Goal: Information Seeking & Learning: Learn about a topic

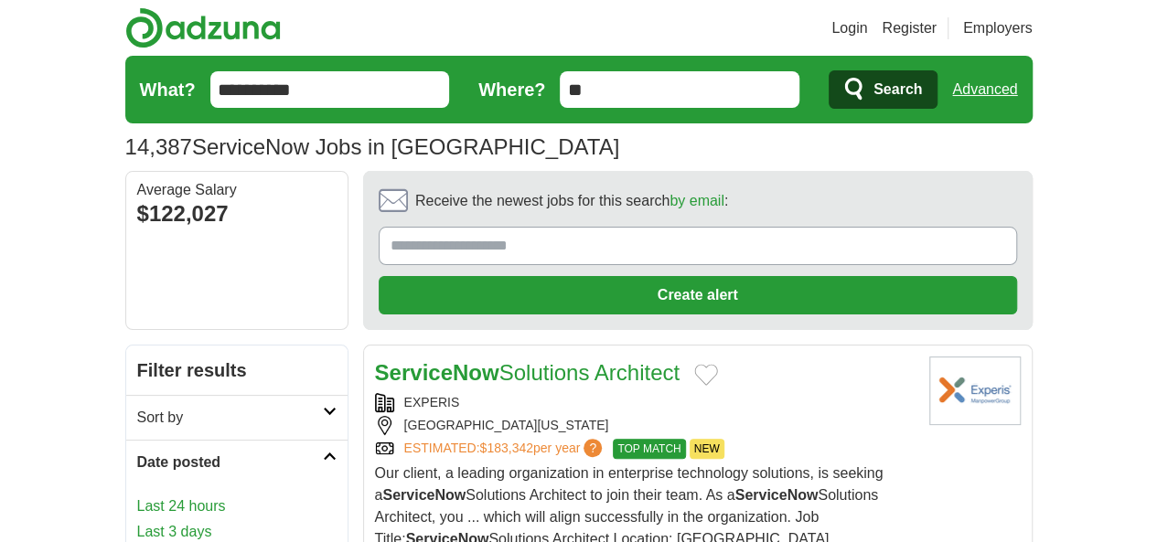
click at [137, 496] on link "Last 24 hours" at bounding box center [236, 507] width 199 height 22
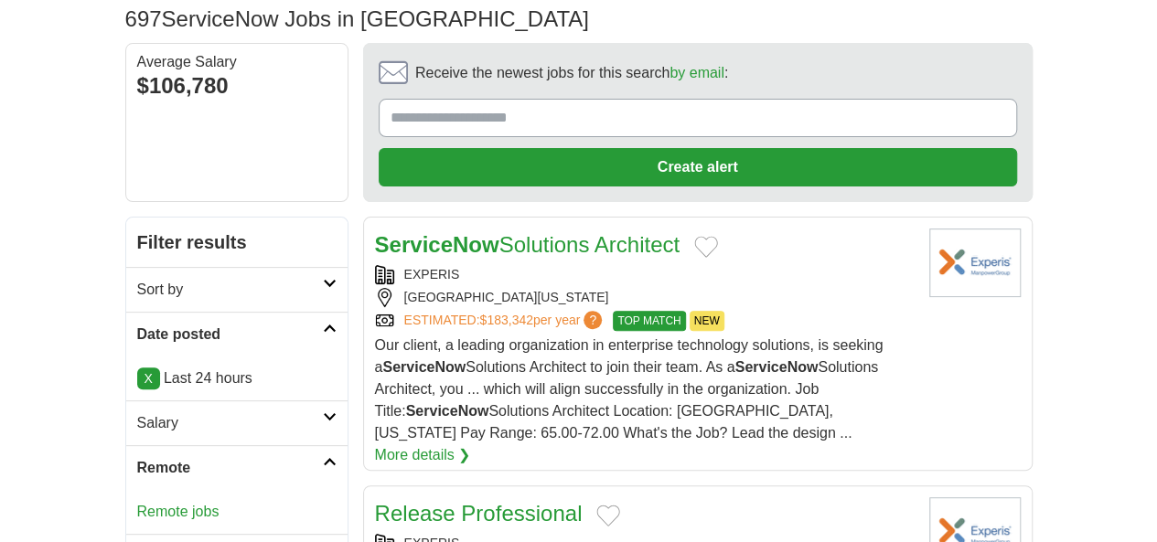
scroll to position [139, 0]
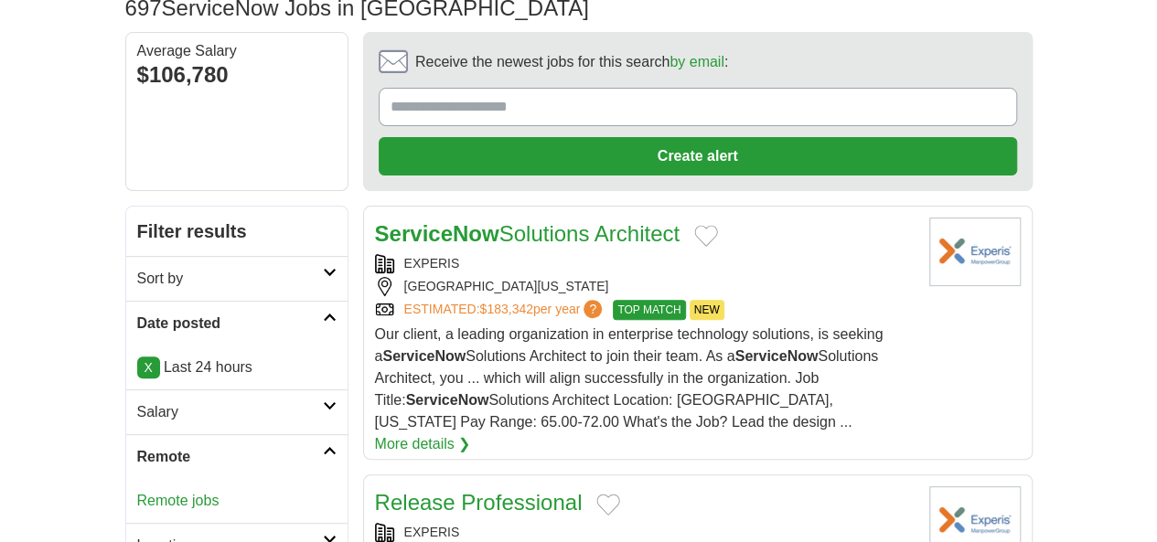
drag, startPoint x: 1164, startPoint y: 69, endPoint x: 1162, endPoint y: 91, distance: 22.0
click at [137, 493] on link "Remote jobs" at bounding box center [178, 501] width 82 height 16
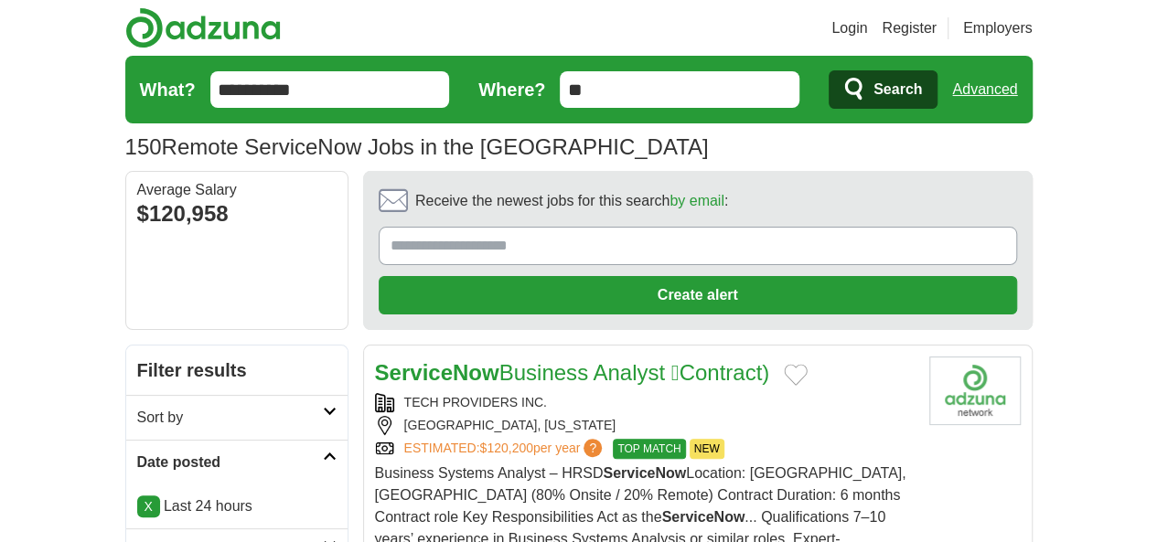
click at [509, 360] on link "ServiceNow Business Analyst Contract)" at bounding box center [572, 372] width 395 height 25
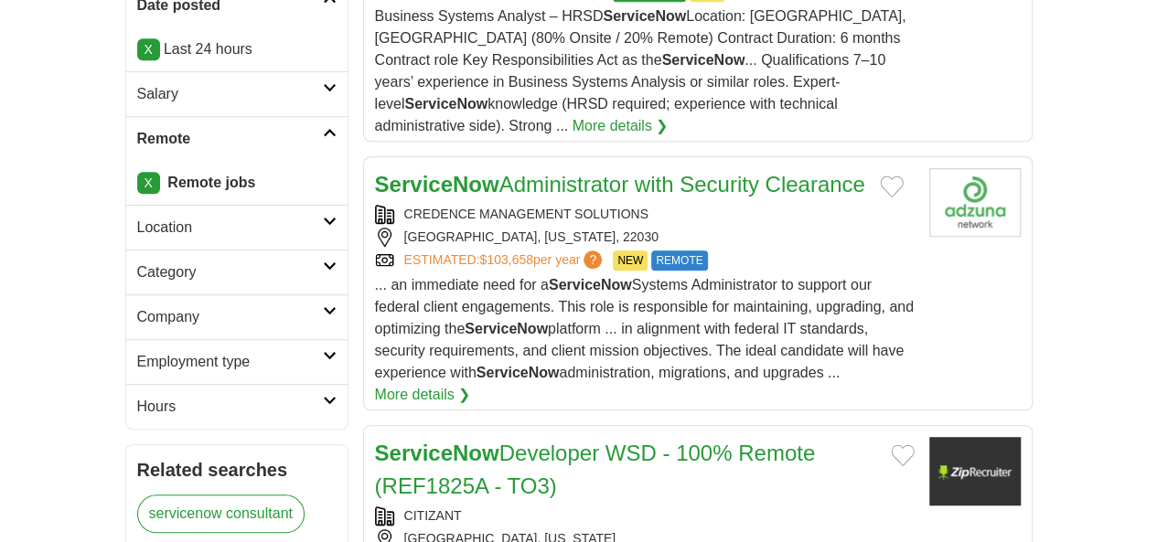
scroll to position [461, 0]
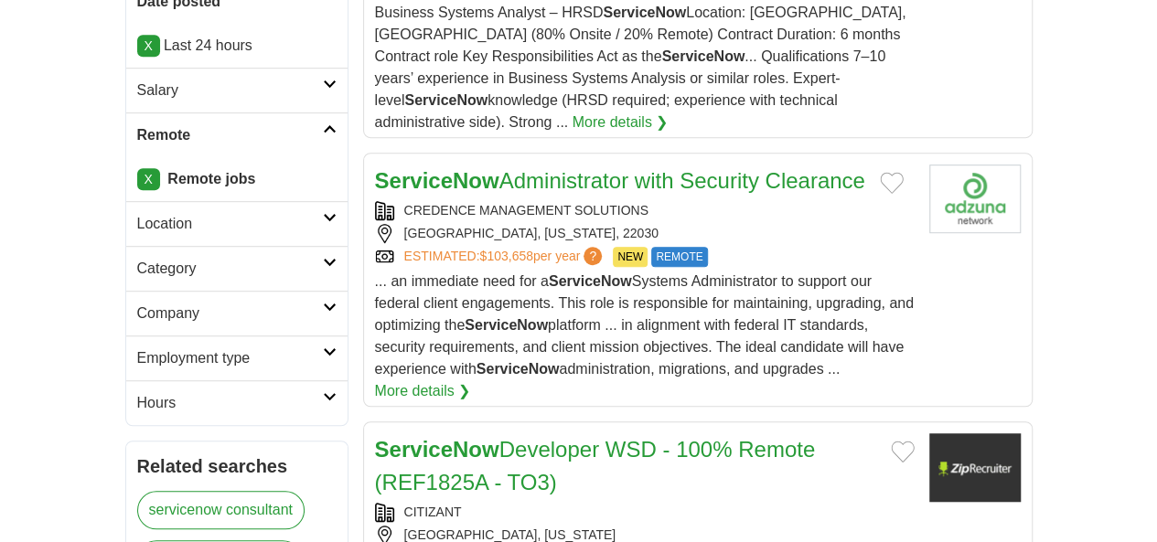
click at [655, 437] on link "ServiceNow Developer WSD - 100% Remote (REF1825A - TO3)" at bounding box center [595, 466] width 441 height 58
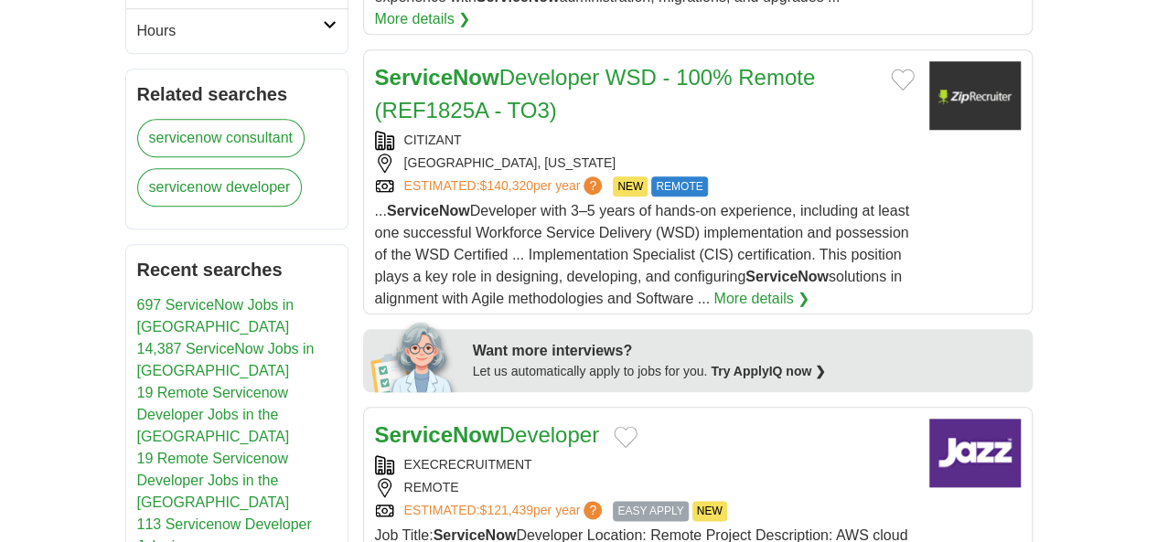
scroll to position [849, 0]
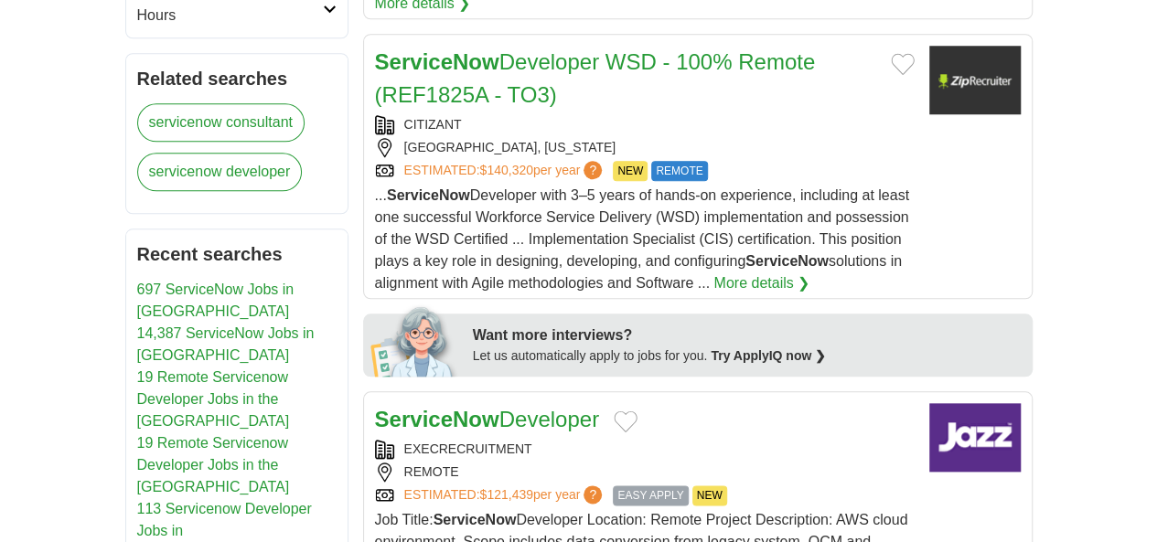
click at [543, 407] on link "ServiceNow Developer" at bounding box center [487, 419] width 224 height 25
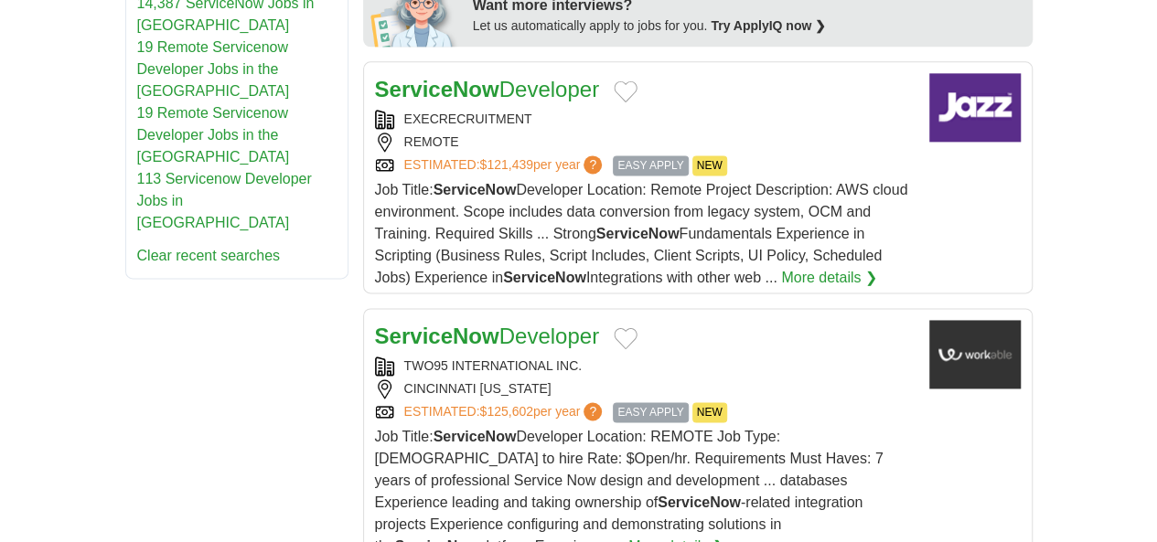
scroll to position [1221, 0]
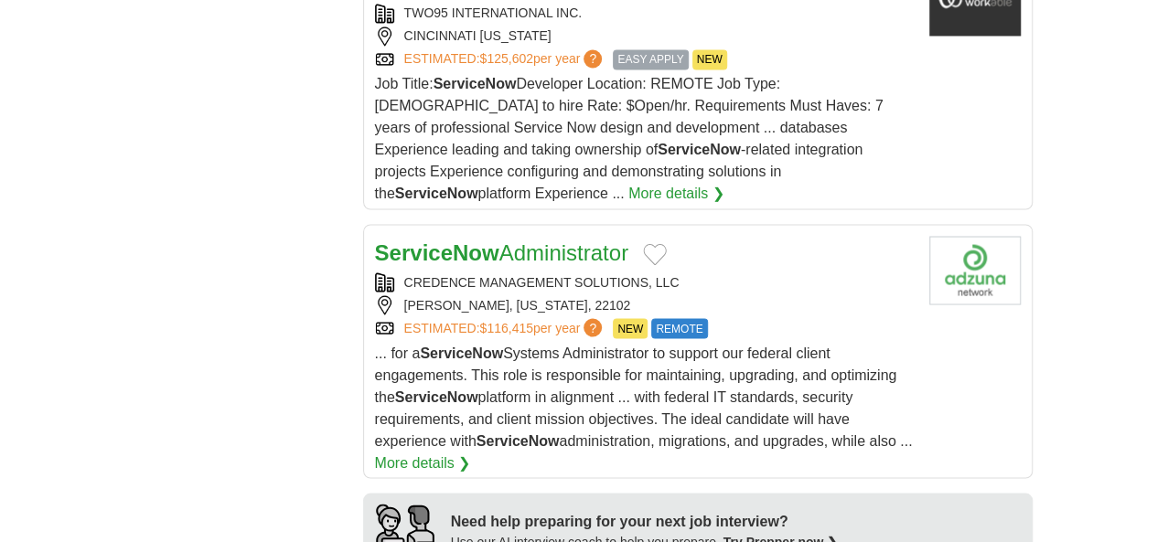
scroll to position [1527, 0]
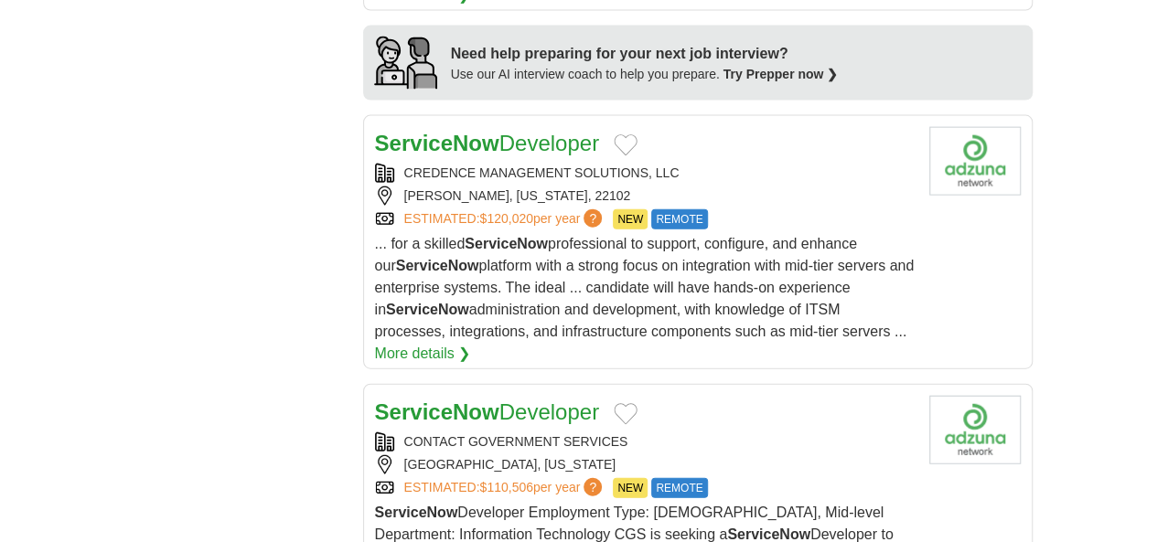
scroll to position [2038, 0]
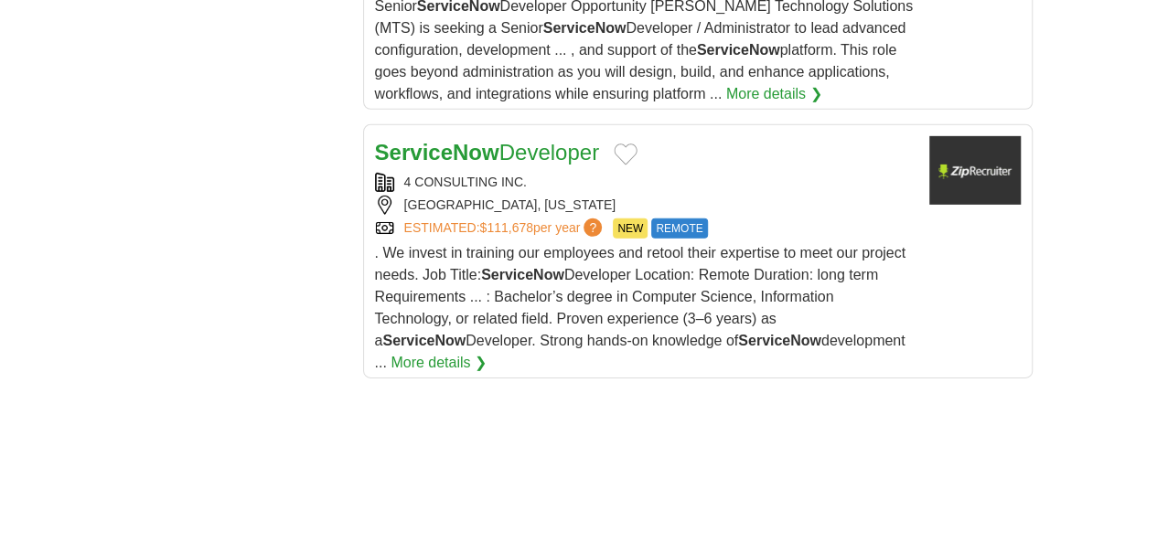
scroll to position [2766, 0]
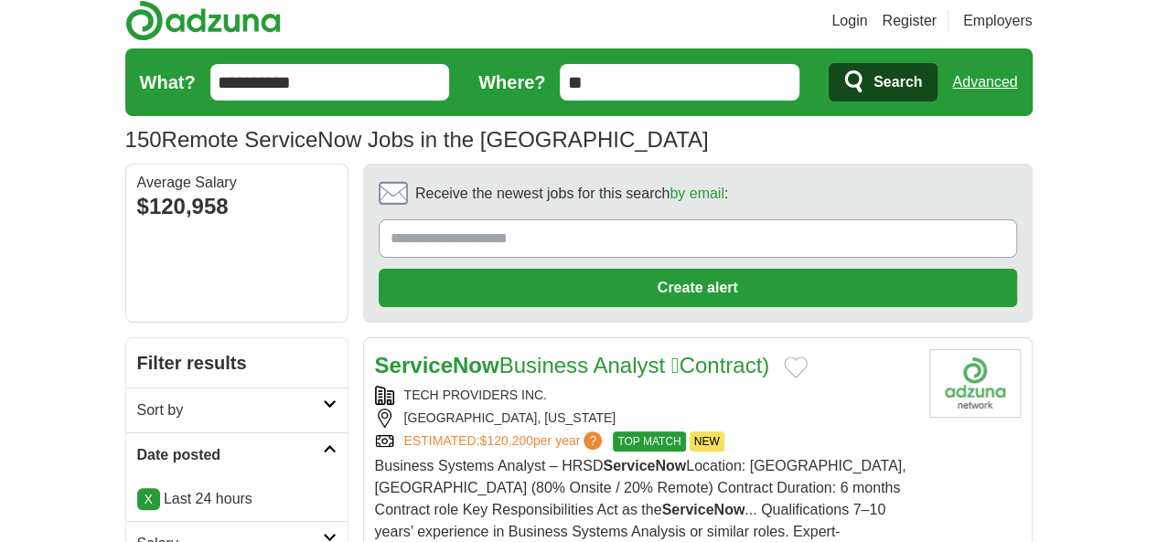
scroll to position [0, 0]
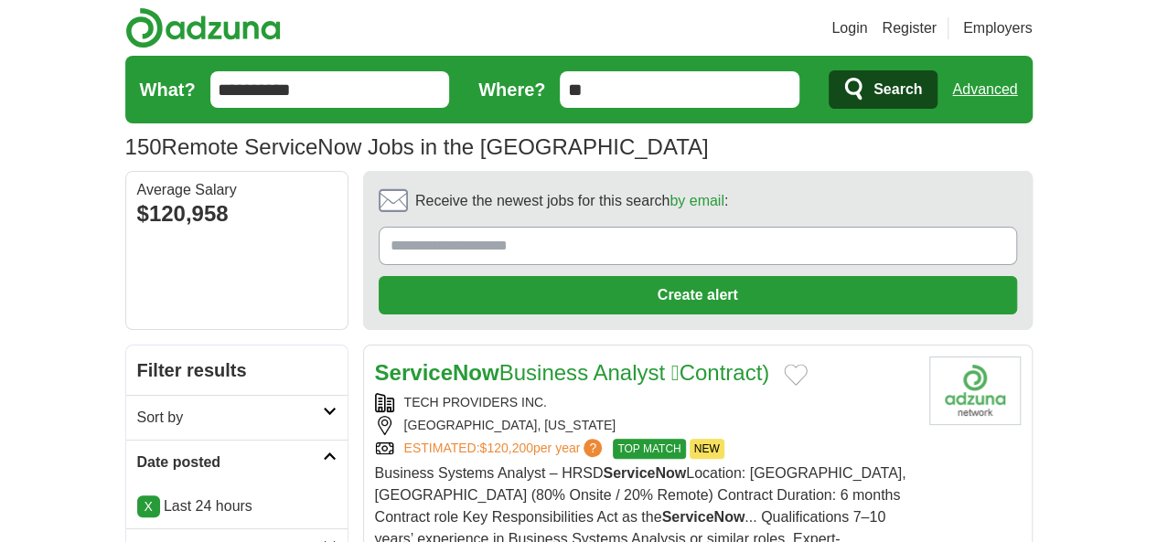
click at [867, 21] on link "Login" at bounding box center [849, 28] width 36 height 22
click at [867, 27] on link "Login" at bounding box center [849, 28] width 36 height 22
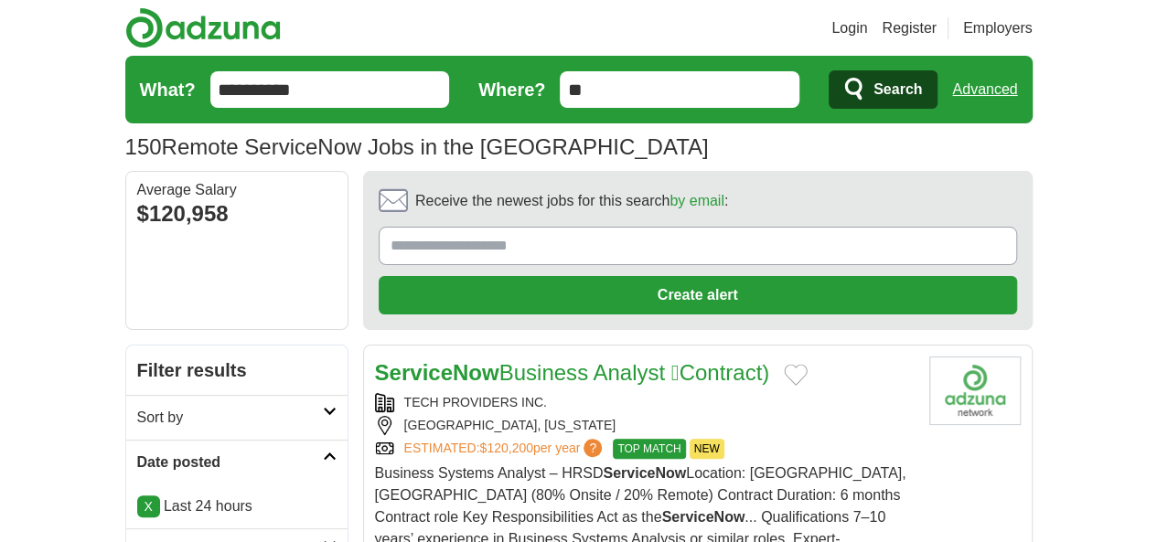
click at [867, 27] on link "Login" at bounding box center [849, 28] width 36 height 22
